Goal: Download file/media

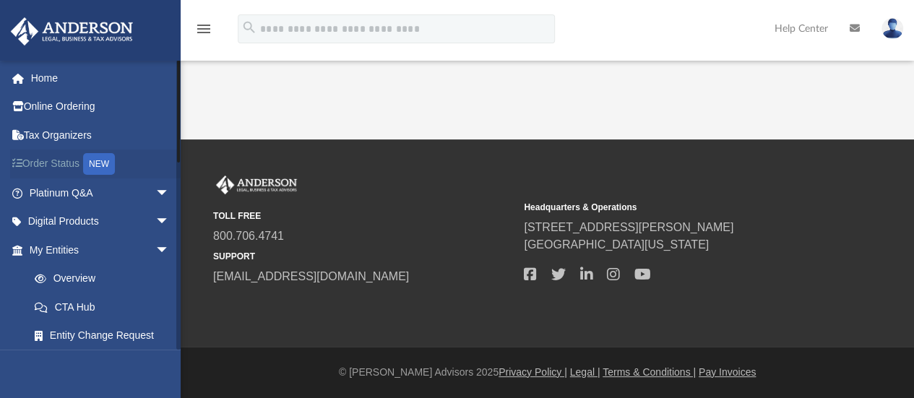
click at [55, 168] on link "Order Status NEW" at bounding box center [100, 165] width 181 height 30
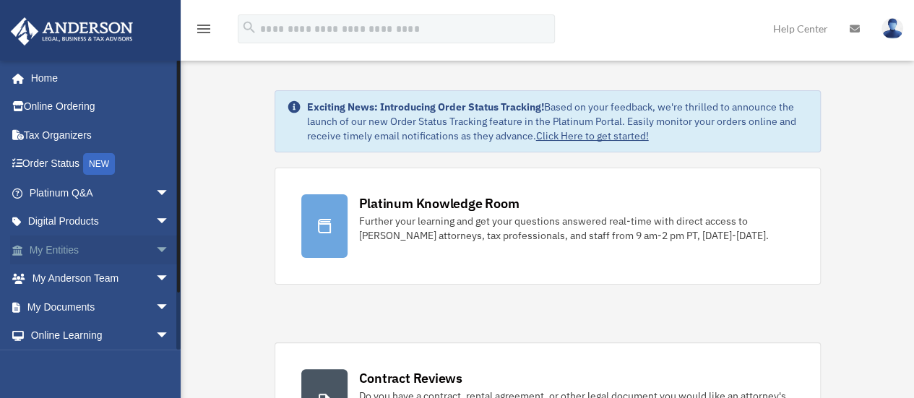
click at [66, 252] on link "My Entities arrow_drop_down" at bounding box center [100, 250] width 181 height 29
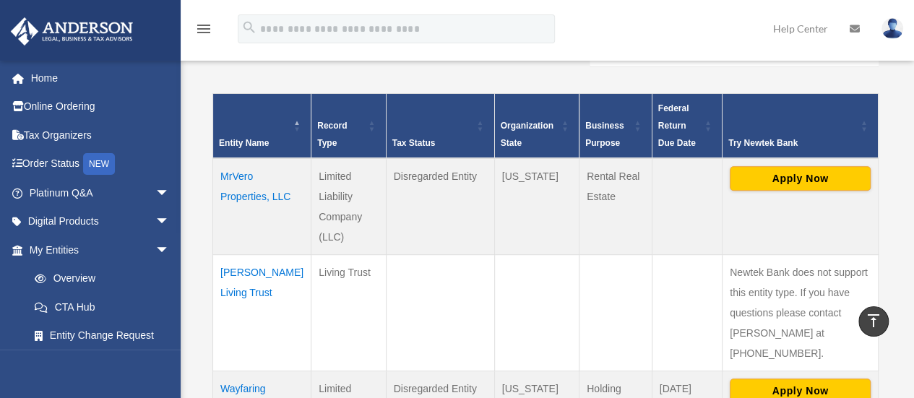
scroll to position [280, 0]
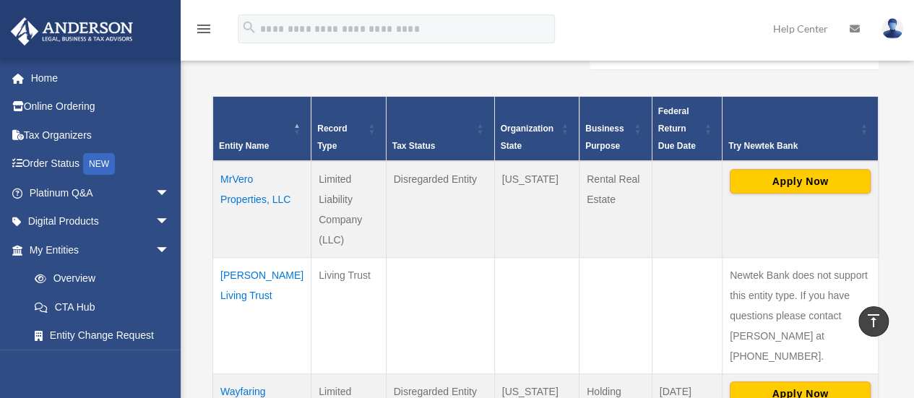
click at [236, 189] on td "MrVero Properties, LLC" at bounding box center [262, 209] width 98 height 97
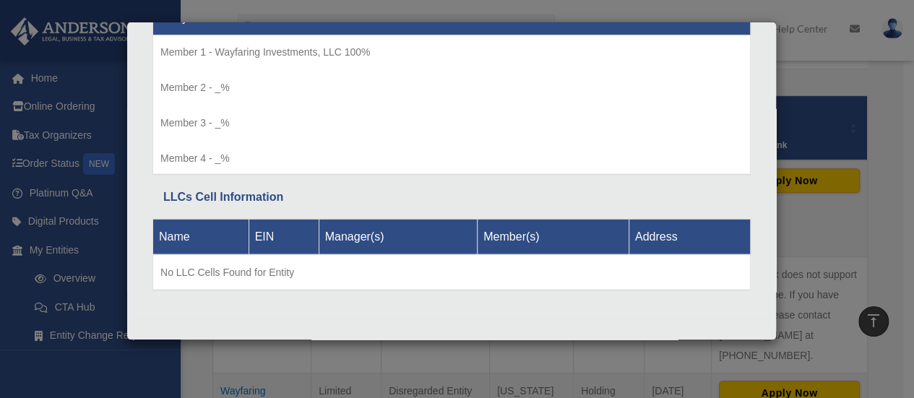
scroll to position [0, 0]
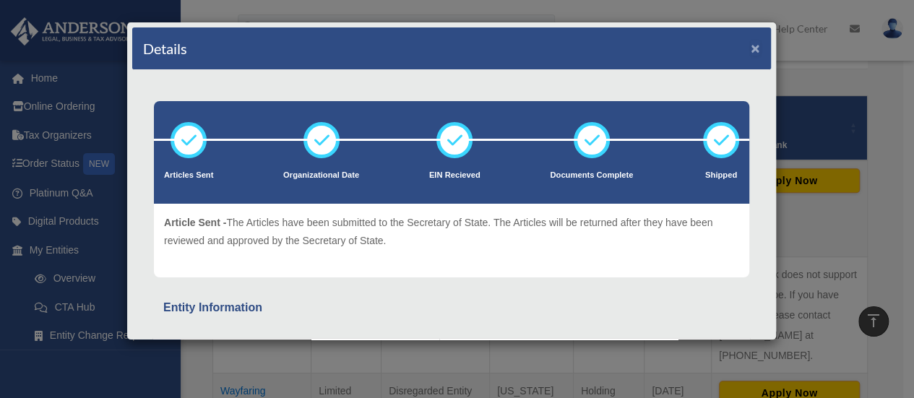
click at [751, 48] on button "×" at bounding box center [755, 47] width 9 height 15
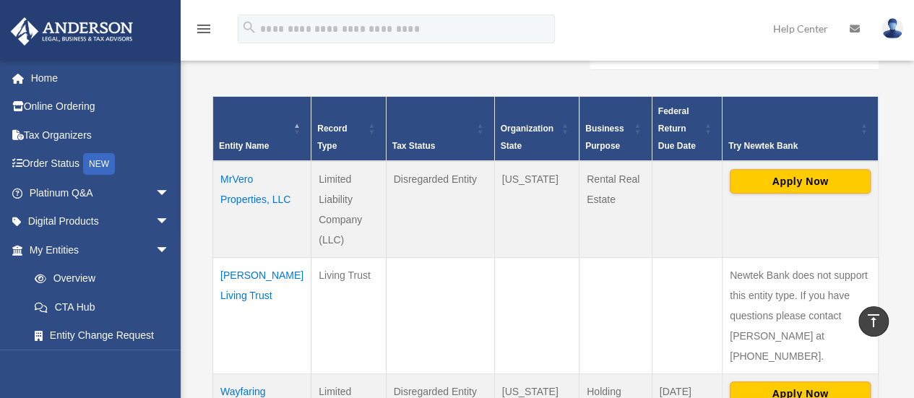
click at [253, 295] on td "Wadhwani Living Trust" at bounding box center [262, 315] width 98 height 116
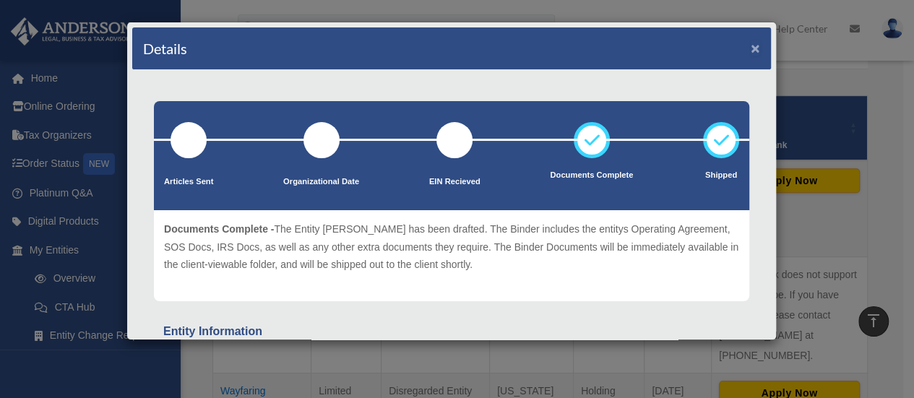
click at [751, 46] on button "×" at bounding box center [755, 47] width 9 height 15
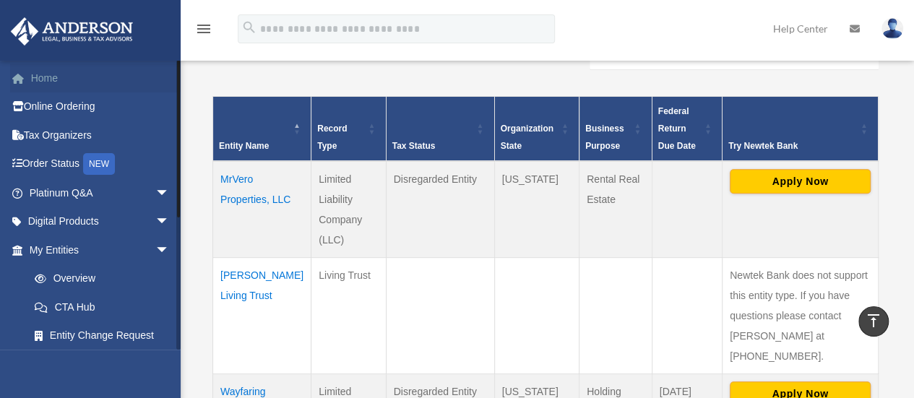
click at [46, 82] on link "Home" at bounding box center [100, 78] width 181 height 29
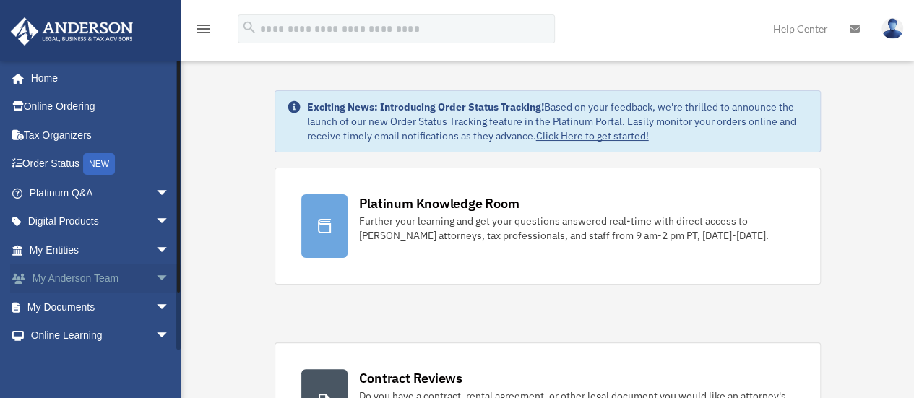
click at [91, 281] on link "My [PERSON_NAME] Team arrow_drop_down" at bounding box center [100, 278] width 181 height 29
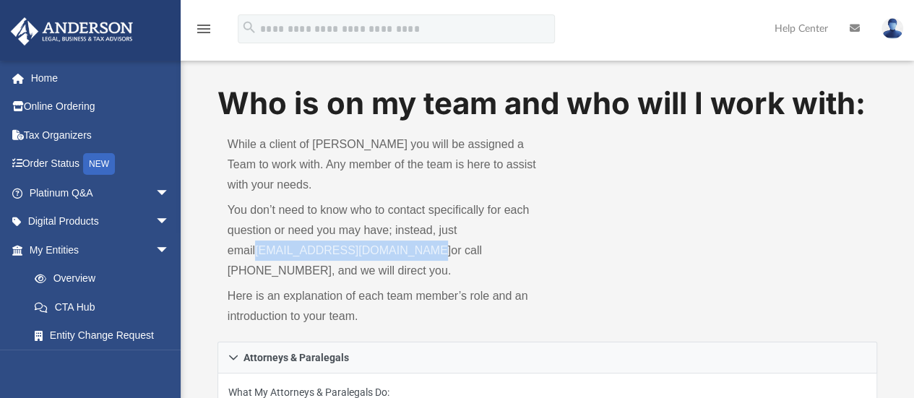
drag, startPoint x: 225, startPoint y: 250, endPoint x: 396, endPoint y: 254, distance: 171.2
click at [396, 254] on div "While a client of Anderson you will be assigned a Team to work with. Any member…" at bounding box center [382, 232] width 330 height 217
copy link "myteam@andersonadvisors.com"
click at [62, 131] on link "Tax Organizers" at bounding box center [100, 135] width 181 height 29
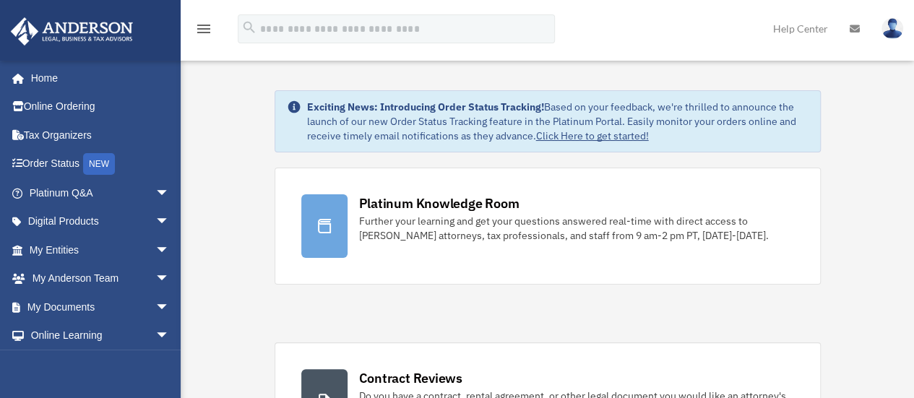
click at [899, 30] on img at bounding box center [892, 28] width 22 height 21
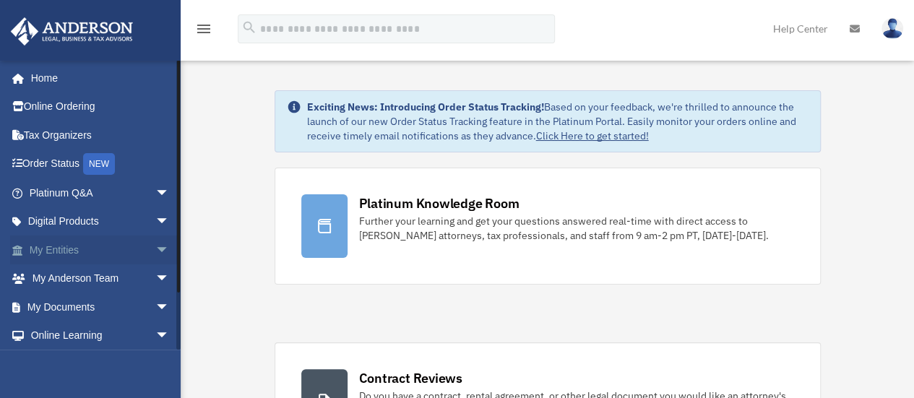
click at [60, 248] on link "My Entities arrow_drop_down" at bounding box center [100, 250] width 181 height 29
click at [59, 303] on link "My Documents arrow_drop_down" at bounding box center [100, 307] width 181 height 29
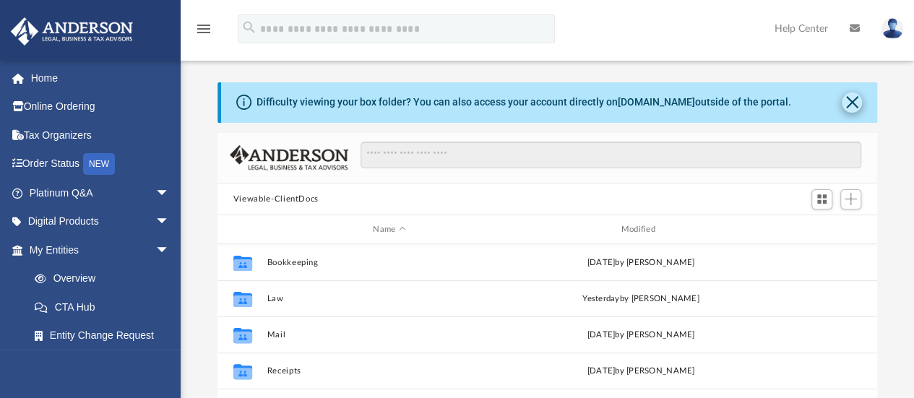
scroll to position [317, 649]
click at [850, 101] on button "Close" at bounding box center [852, 102] width 20 height 20
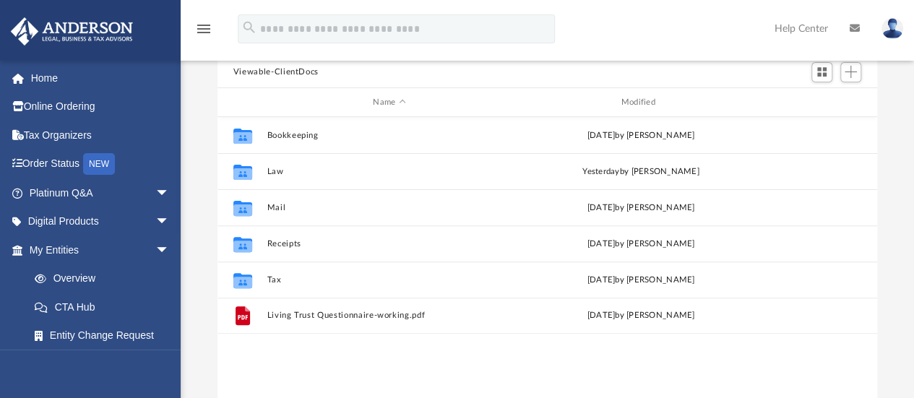
scroll to position [84, 0]
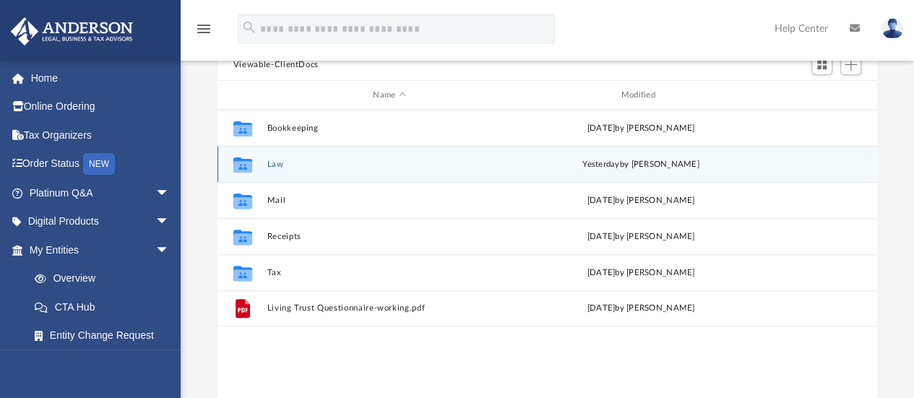
click at [270, 161] on button "Law" at bounding box center [389, 164] width 245 height 9
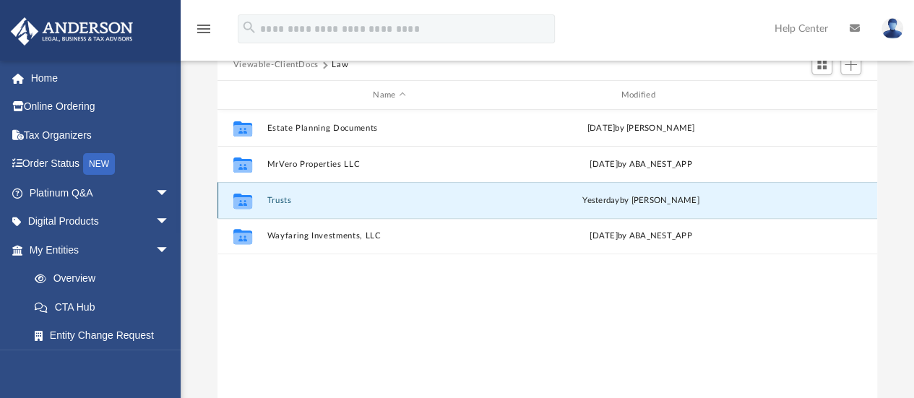
click at [280, 197] on button "Trusts" at bounding box center [389, 200] width 245 height 9
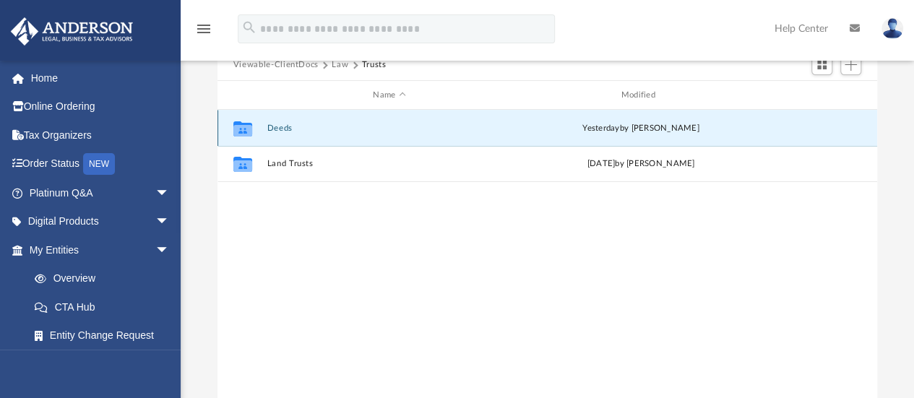
click at [284, 129] on button "Deeds" at bounding box center [389, 128] width 245 height 9
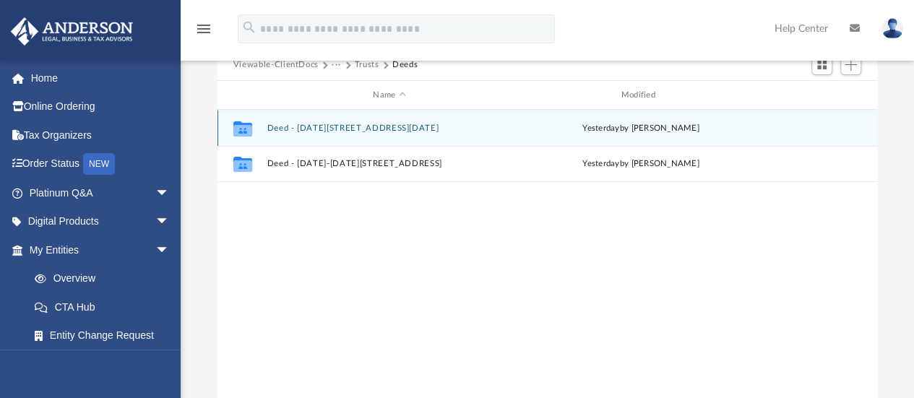
click at [284, 129] on button "Deed - 1515-1517 41st Avenue" at bounding box center [389, 128] width 245 height 9
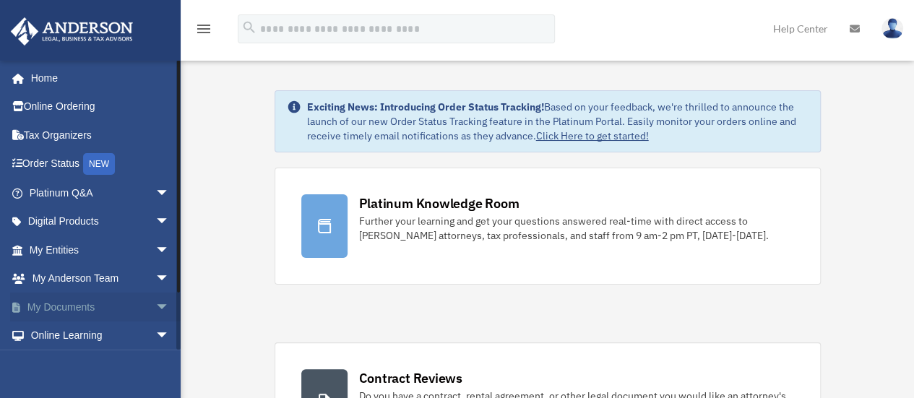
click at [69, 308] on link "My Documents arrow_drop_down" at bounding box center [100, 307] width 181 height 29
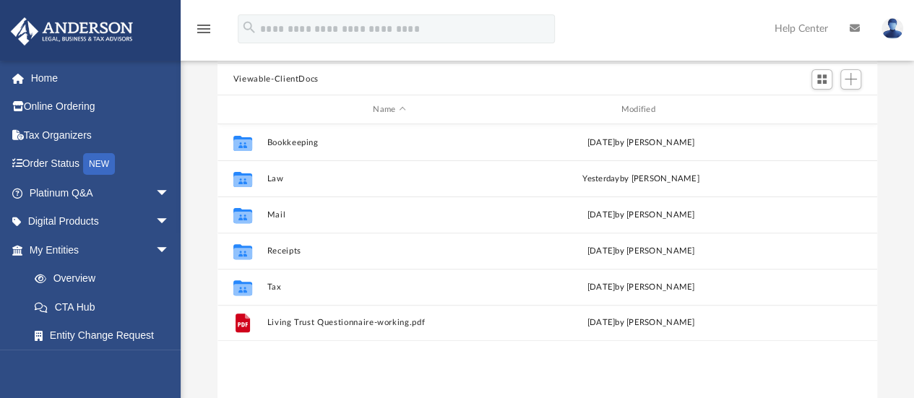
scroll to position [115, 0]
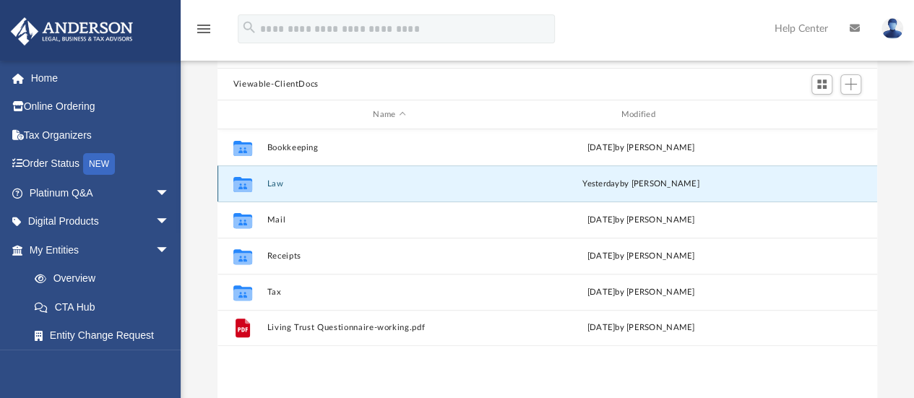
click at [273, 186] on button "Law" at bounding box center [389, 183] width 245 height 9
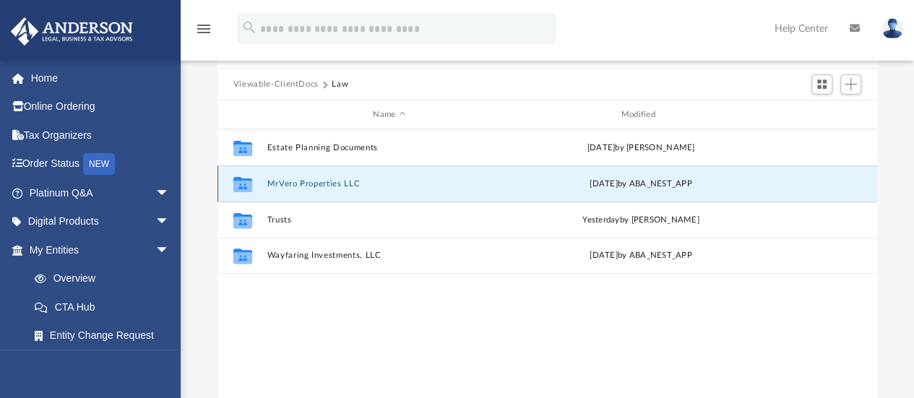
click at [290, 184] on button "MrVero Properties LLC" at bounding box center [389, 183] width 245 height 9
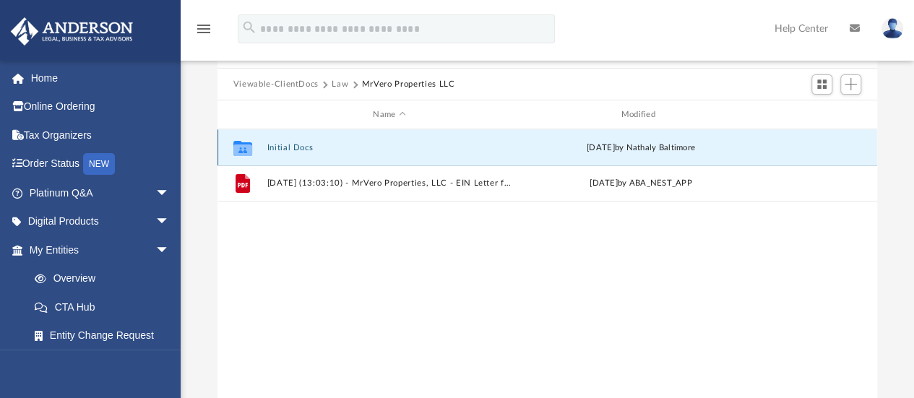
click at [295, 144] on button "Initial Docs" at bounding box center [389, 147] width 245 height 9
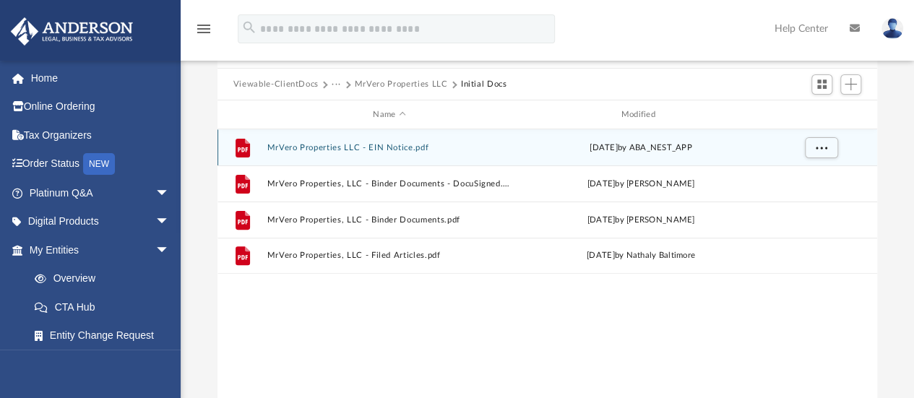
click at [819, 158] on div "grid" at bounding box center [819, 147] width 101 height 27
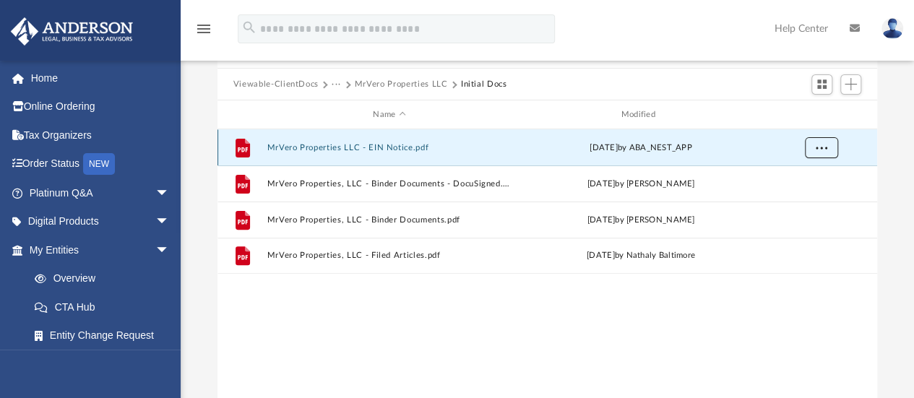
click at [819, 147] on span "More options" at bounding box center [821, 148] width 12 height 8
click at [767, 95] on div "Viewable-ClientDocs ··· MrVero Properties LLC Initial Docs" at bounding box center [547, 85] width 660 height 32
click at [393, 82] on button "MrVero Properties LLC" at bounding box center [401, 84] width 93 height 13
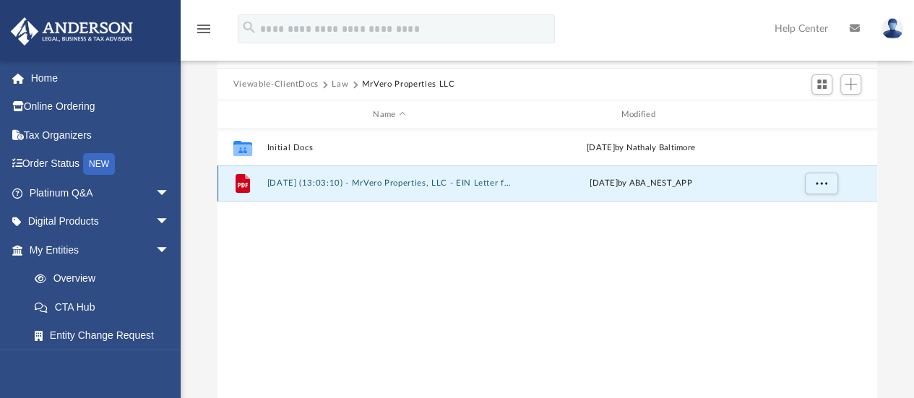
click at [383, 183] on button "[DATE] (13:03:10) - MrVero Properties, LLC - EIN Letter from IRS.pdf" at bounding box center [389, 183] width 245 height 9
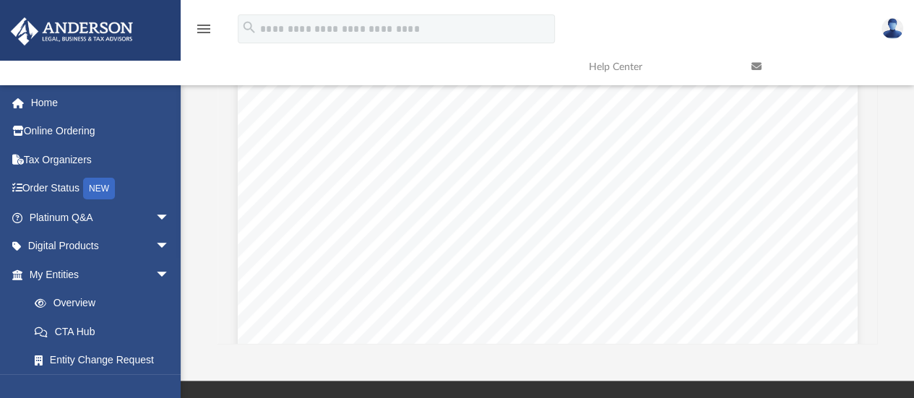
scroll to position [0, 0]
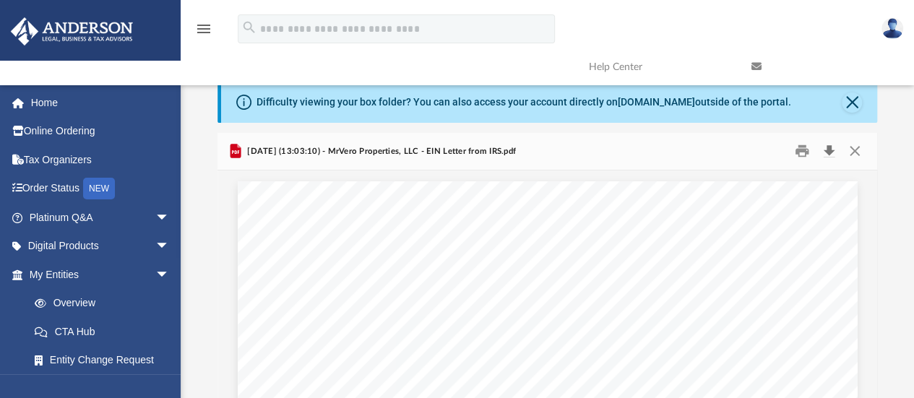
click at [829, 152] on button "Download" at bounding box center [829, 151] width 26 height 22
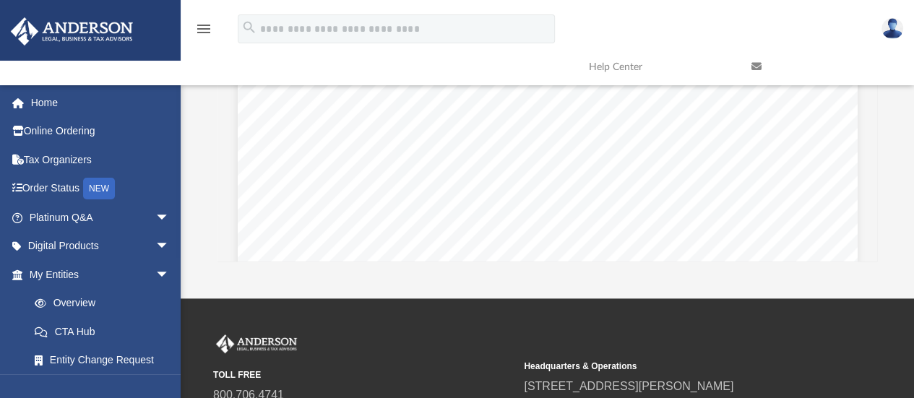
scroll to position [290, 0]
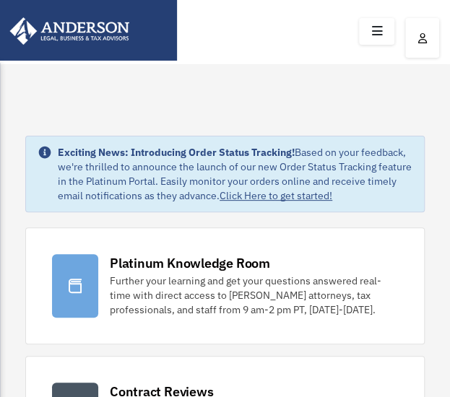
click at [374, 31] on icon at bounding box center [376, 31] width 21 height 22
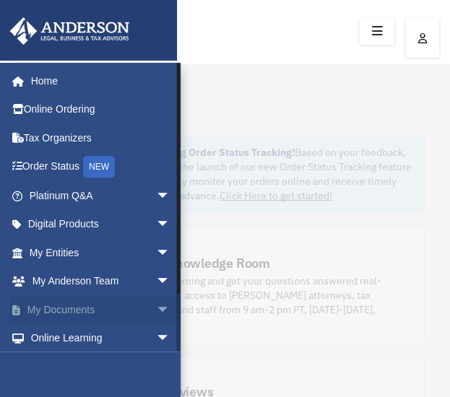
click at [64, 308] on link "My Documents arrow_drop_down" at bounding box center [100, 309] width 181 height 29
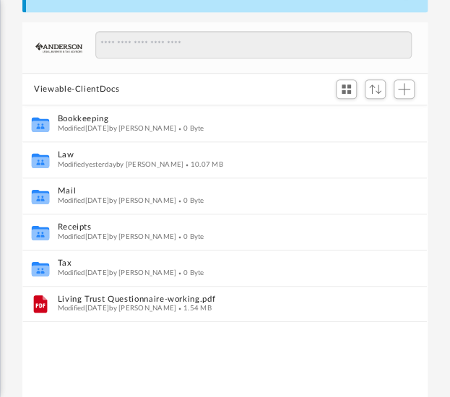
scroll to position [174, 0]
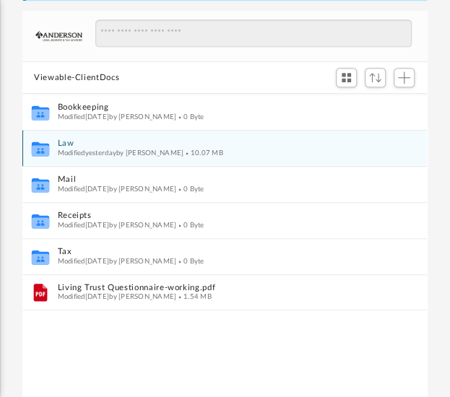
click at [62, 149] on div "Modified yesterday by Michelle Frank 10.07 MB" at bounding box center [215, 153] width 315 height 9
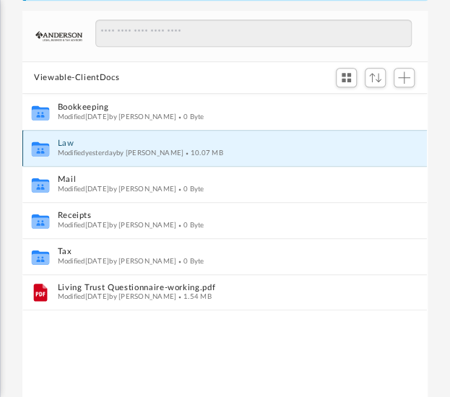
click at [62, 143] on button "Law" at bounding box center [215, 143] width 315 height 9
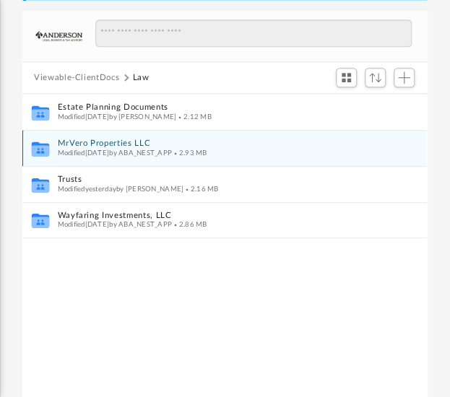
click at [71, 145] on button "MrVero Properties LLC" at bounding box center [215, 143] width 315 height 9
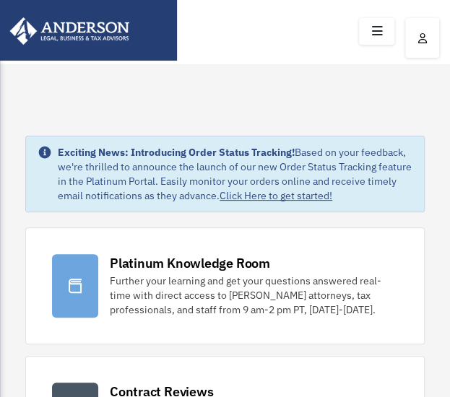
click at [376, 28] on icon at bounding box center [376, 31] width 21 height 22
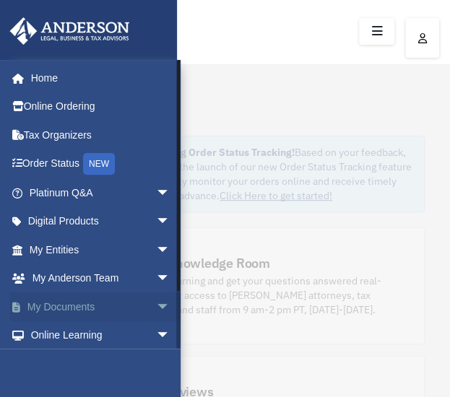
click at [55, 300] on link "My Documents arrow_drop_down" at bounding box center [100, 307] width 181 height 29
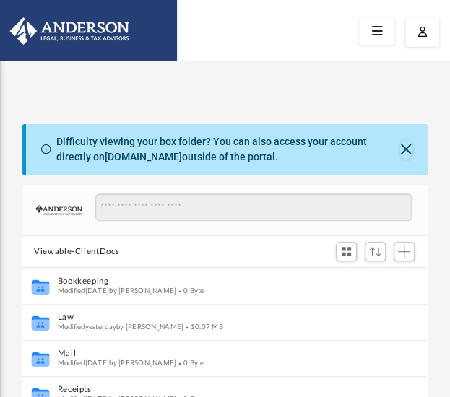
scroll to position [317, 393]
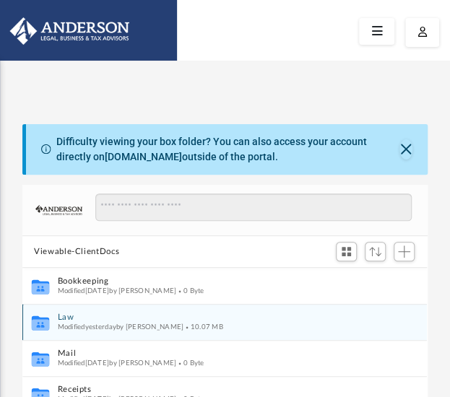
click at [62, 317] on button "Law" at bounding box center [215, 318] width 315 height 9
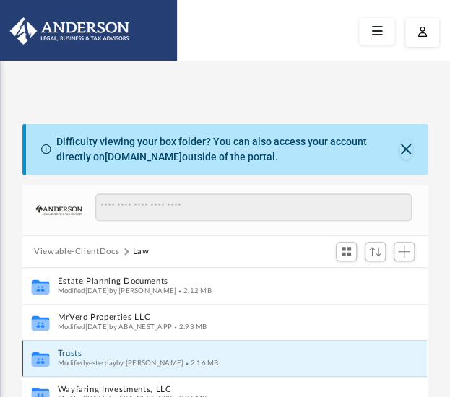
click at [62, 353] on button "Trusts" at bounding box center [215, 354] width 315 height 9
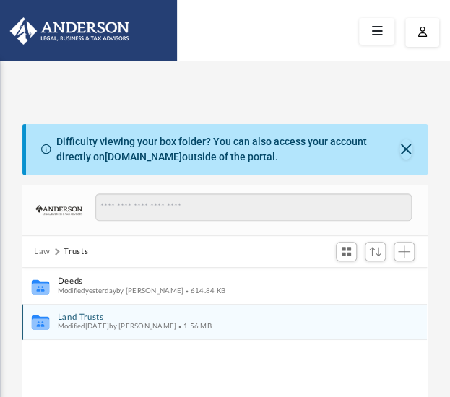
click at [73, 314] on button "Land Trusts" at bounding box center [215, 317] width 315 height 9
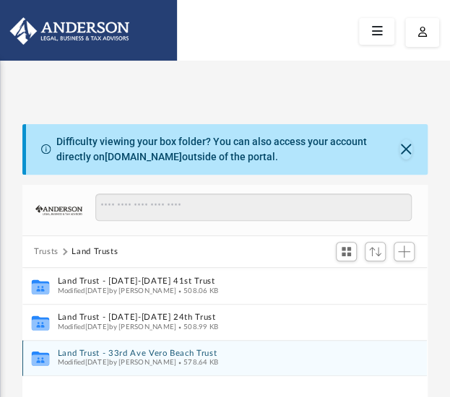
click at [84, 352] on button "Land Trust - 33rd Ave Vero Beach Trust" at bounding box center [215, 353] width 315 height 9
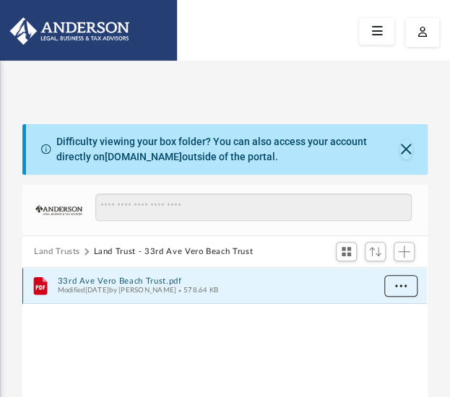
click at [404, 288] on span "More options" at bounding box center [401, 286] width 12 height 8
click at [92, 278] on button "33rd Ave Vero Beach Trust.pdf" at bounding box center [215, 281] width 315 height 9
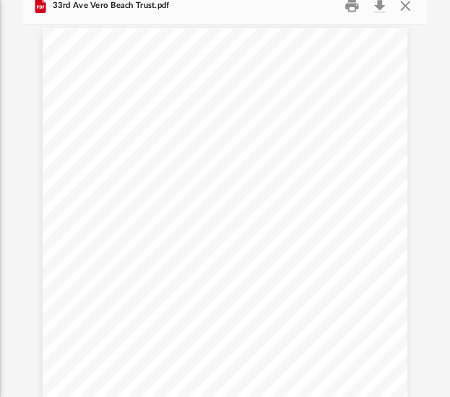
scroll to position [0, 0]
click at [379, 6] on button "Download" at bounding box center [379, 5] width 26 height 22
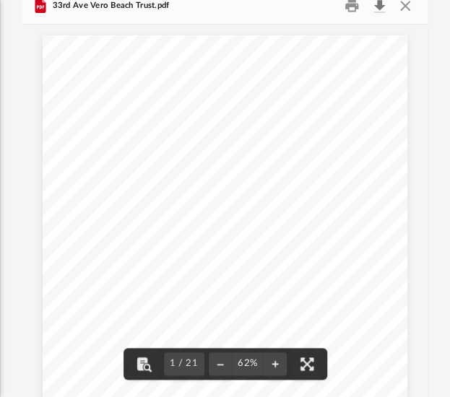
click at [376, 9] on button "Download" at bounding box center [379, 5] width 26 height 22
click at [405, 7] on button "Close" at bounding box center [405, 5] width 26 height 22
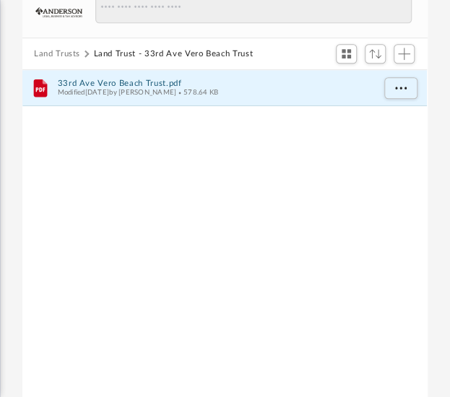
click at [51, 50] on button "Land Trusts" at bounding box center [57, 54] width 46 height 13
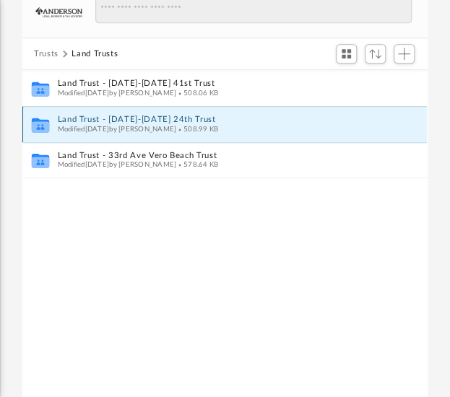
click at [124, 116] on button "Land Trust - 1825-1827 24th Trust" at bounding box center [215, 120] width 315 height 9
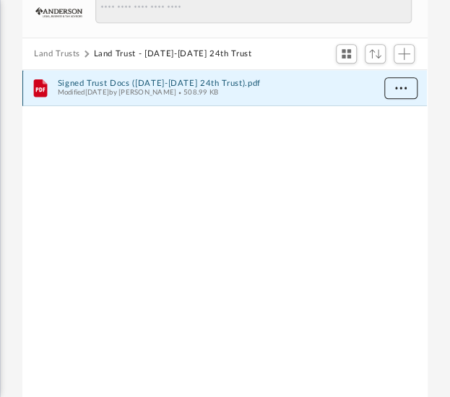
click at [389, 92] on button "More options" at bounding box center [400, 89] width 33 height 22
click at [105, 82] on button "Signed Trust Docs (1825-1827 24th Trust).pdf" at bounding box center [215, 83] width 315 height 9
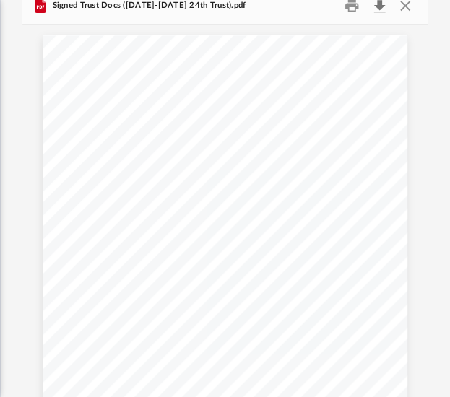
click at [377, 5] on button "Download" at bounding box center [379, 5] width 26 height 22
click at [379, 11] on button "Download" at bounding box center [379, 5] width 26 height 22
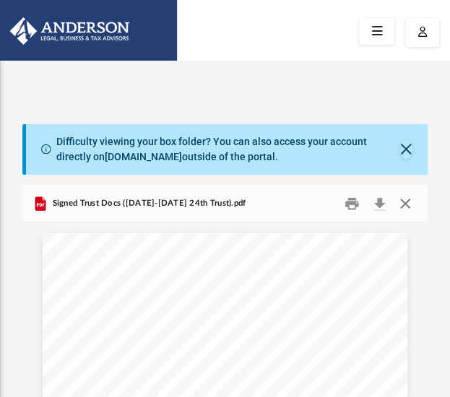
click at [406, 204] on button "Close" at bounding box center [405, 203] width 26 height 22
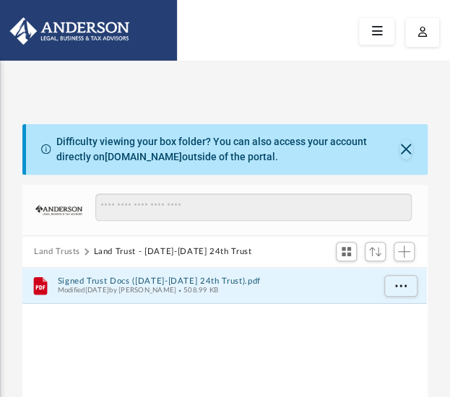
click at [66, 251] on button "Land Trusts" at bounding box center [57, 252] width 46 height 13
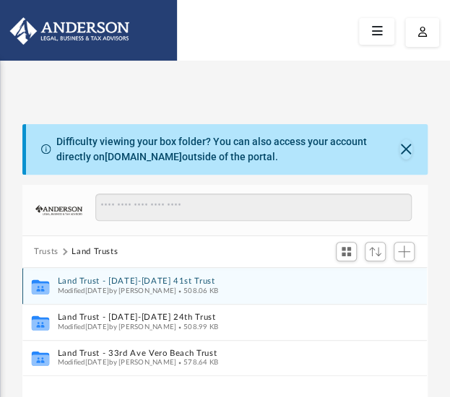
click at [130, 282] on button "Land Trust - 1515-1517 41st Trust" at bounding box center [215, 281] width 315 height 9
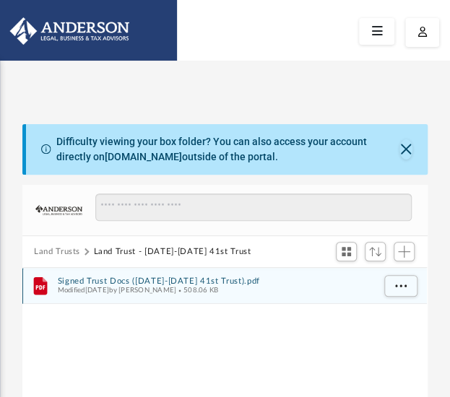
click at [130, 282] on button "Signed Trust Docs (1515-1517 41st Trust).pdf" at bounding box center [215, 281] width 315 height 9
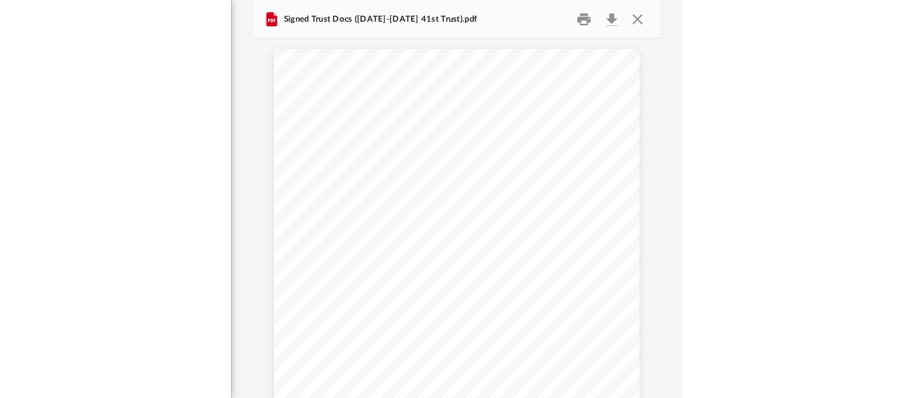
scroll to position [198, 0]
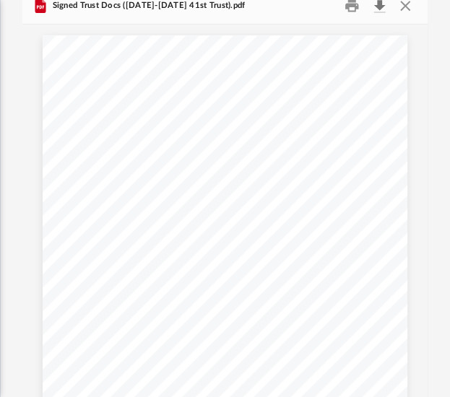
click at [376, 6] on button "Download" at bounding box center [379, 5] width 26 height 22
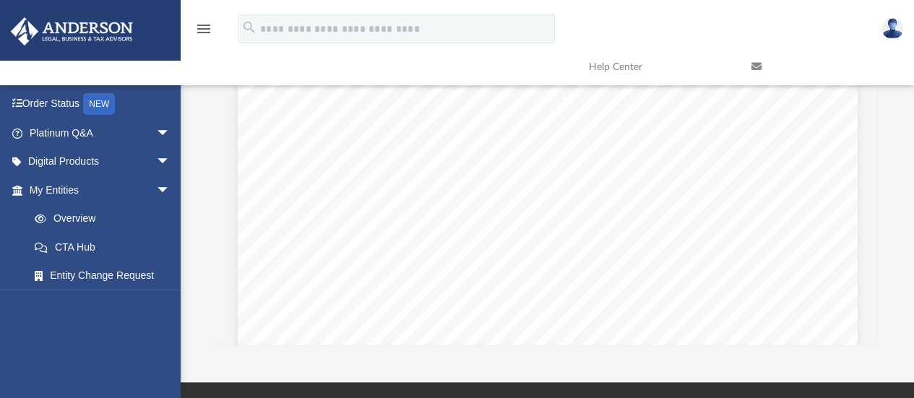
scroll to position [317, 649]
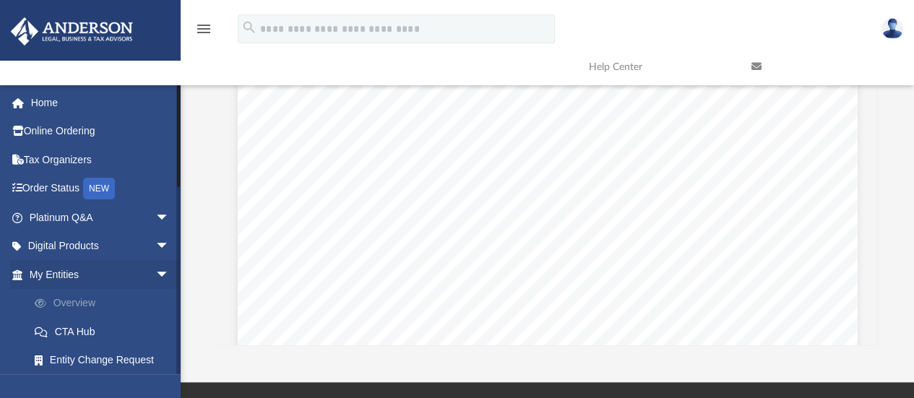
click at [79, 314] on link "Overview" at bounding box center [105, 303] width 171 height 29
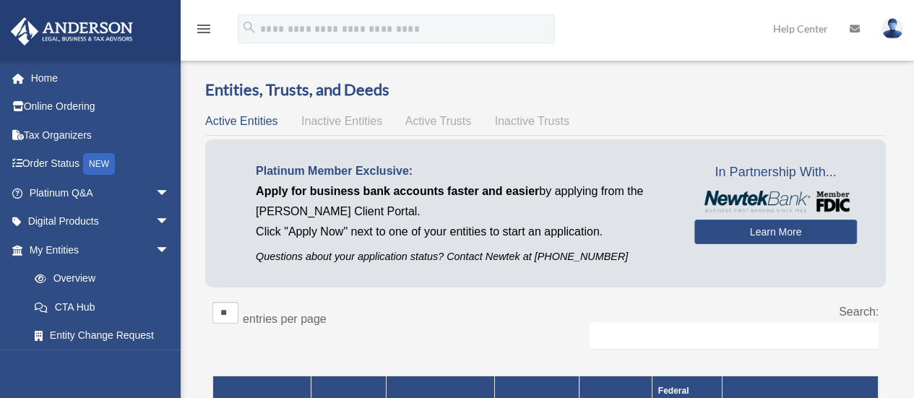
click at [449, 121] on span "Active Trusts" at bounding box center [438, 121] width 66 height 12
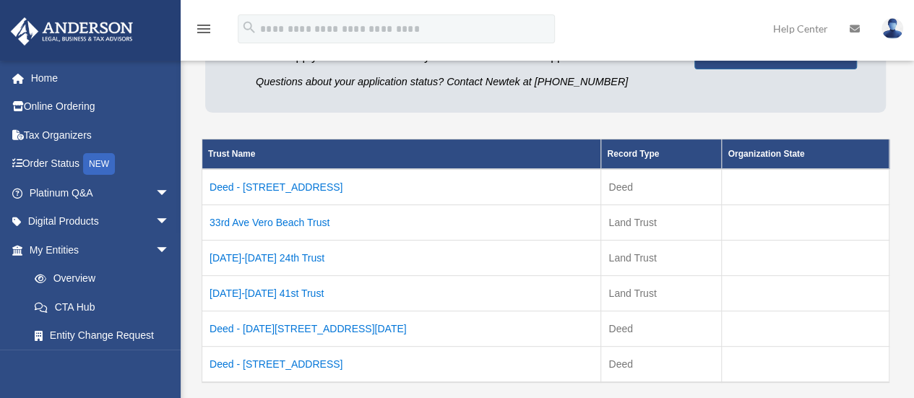
scroll to position [174, 0]
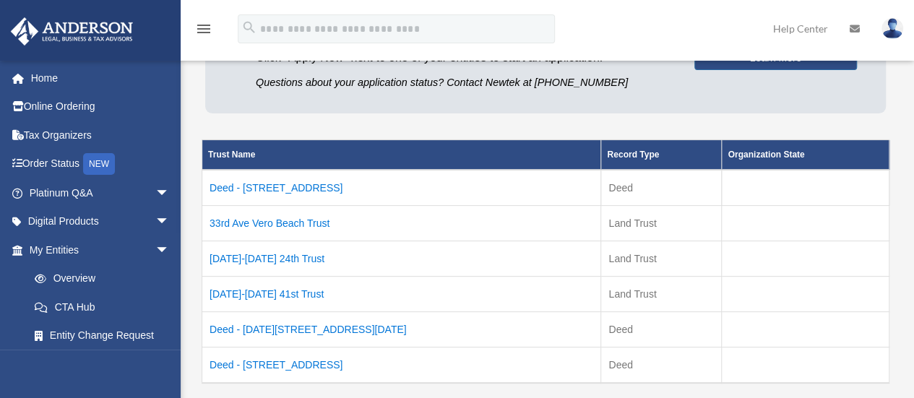
click at [269, 187] on td "Deed - 1465 33rd Avenue" at bounding box center [401, 188] width 399 height 36
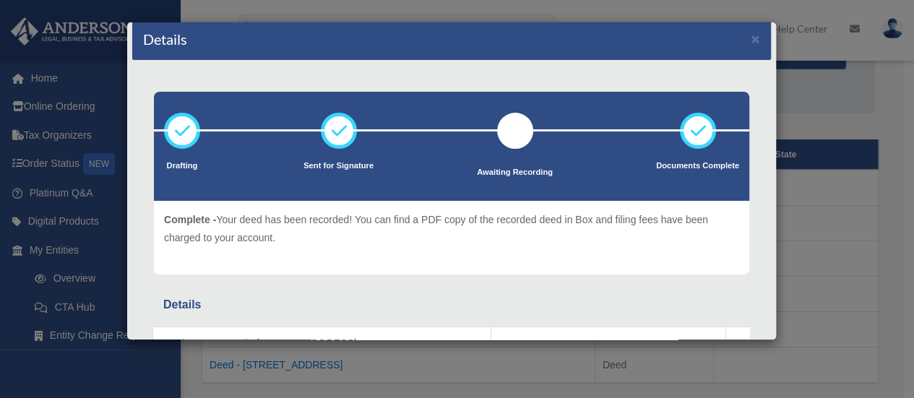
scroll to position [0, 0]
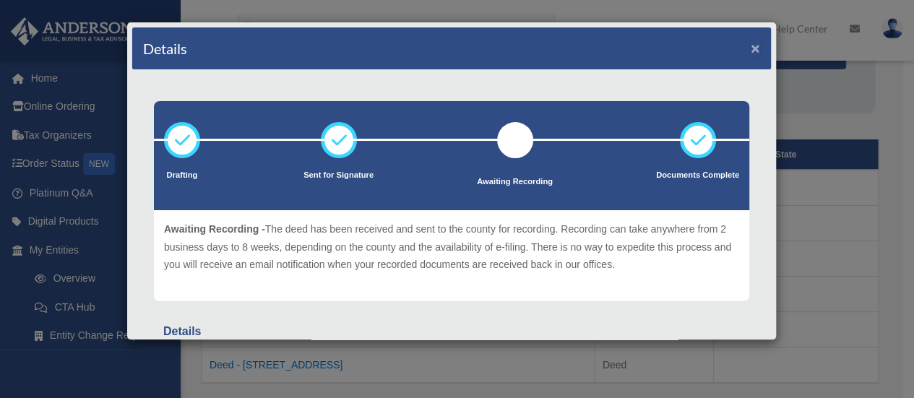
click at [751, 46] on button "×" at bounding box center [755, 47] width 9 height 15
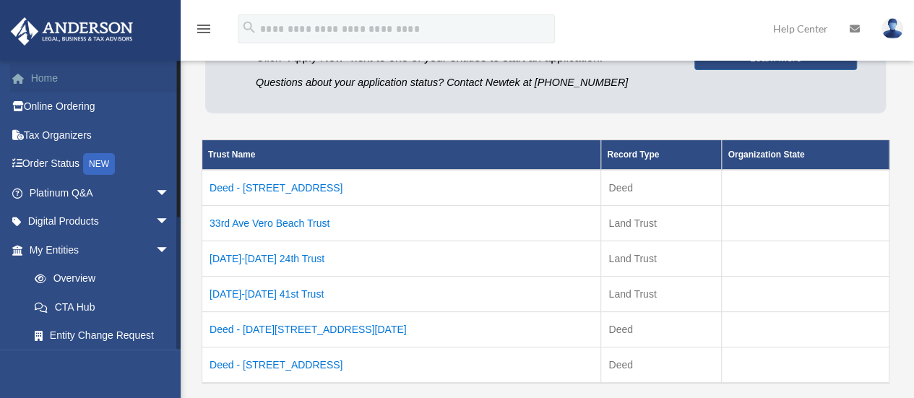
click at [38, 74] on link "Home" at bounding box center [100, 78] width 181 height 29
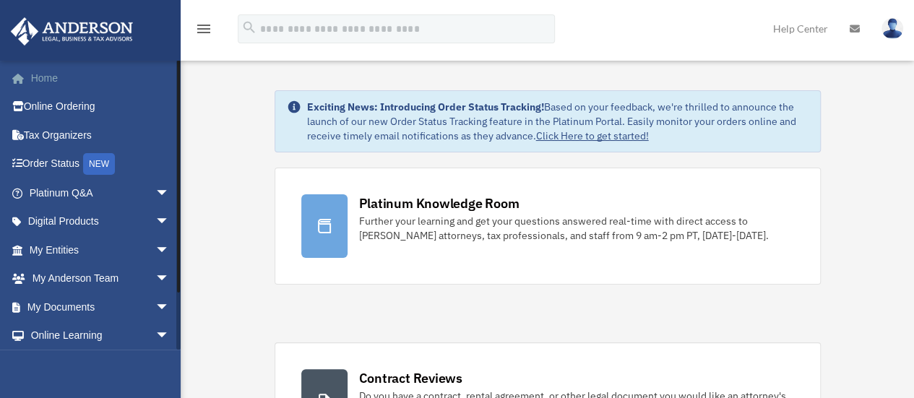
click at [45, 73] on link "Home" at bounding box center [100, 78] width 181 height 29
